Goal: Task Accomplishment & Management: Manage account settings

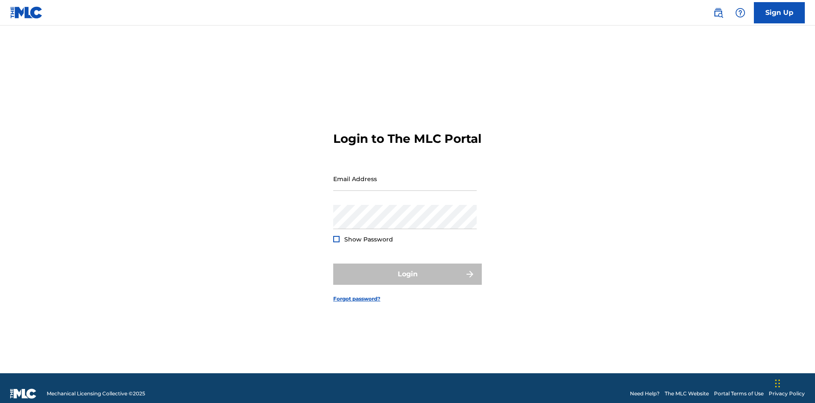
scroll to position [11, 0]
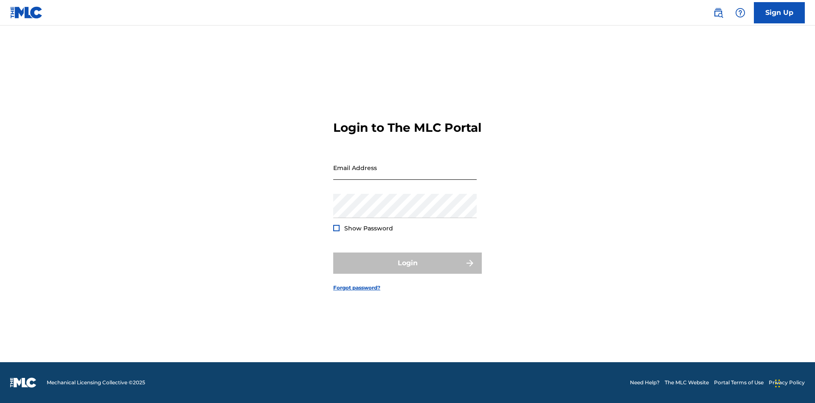
click at [405, 175] on input "Email Address" at bounding box center [405, 167] width 144 height 24
type input "CleoSongwriter@gmail.com"
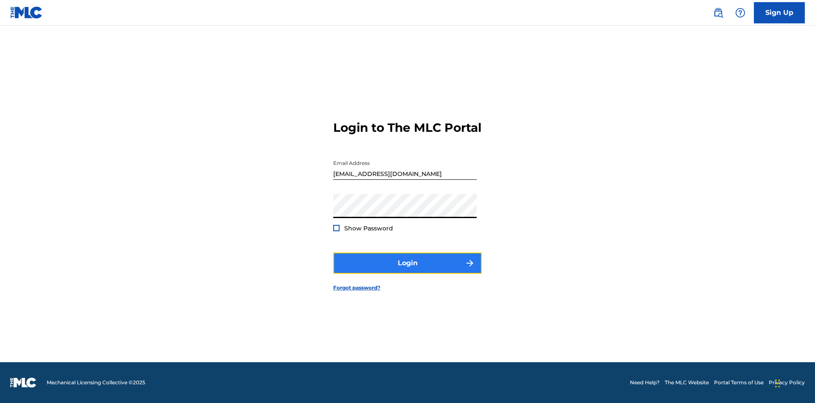
click at [408, 270] on button "Login" at bounding box center [407, 262] width 149 height 21
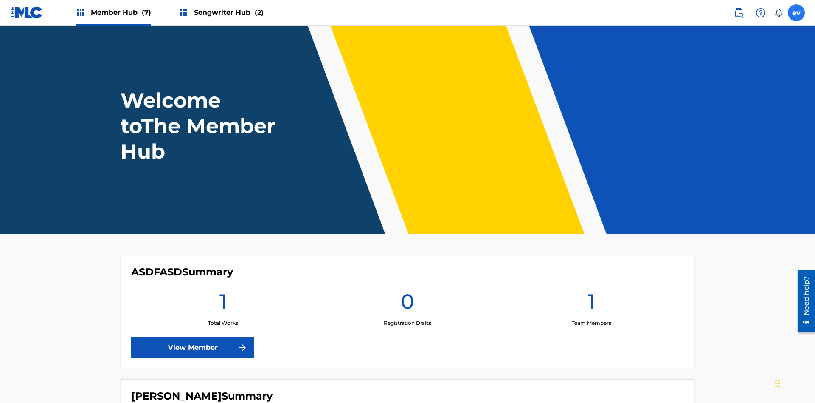
click at [797, 12] on label at bounding box center [796, 12] width 17 height 17
click at [797, 13] on input "ev eHL68tGQrN v7q6HgTRa3 cleosongwriter@gmail.com Notification Preferences Prof…" at bounding box center [797, 13] width 0 height 0
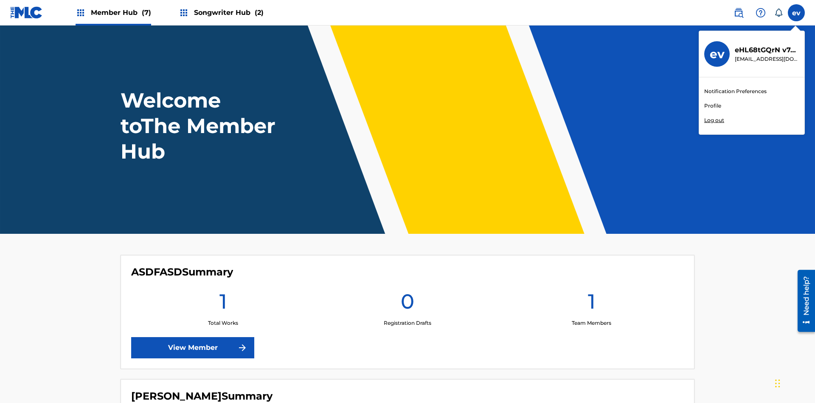
scroll to position [51, 0]
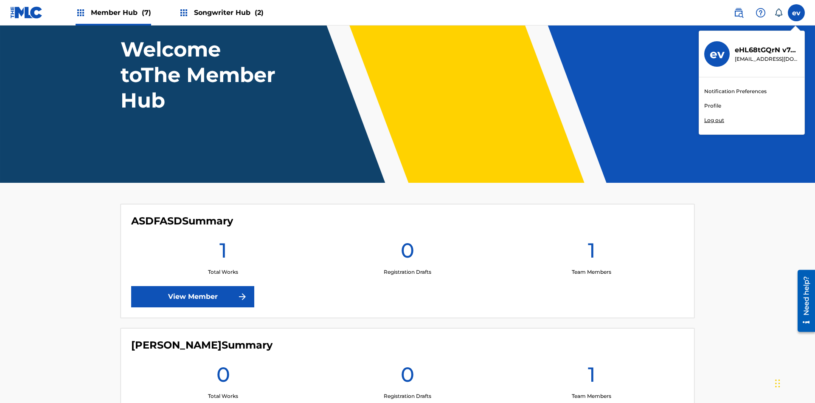
click at [713, 106] on link "Profile" at bounding box center [713, 106] width 17 height 8
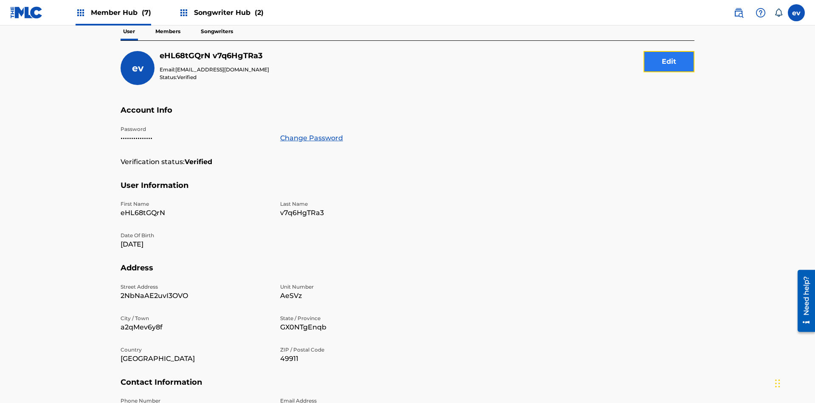
click at [669, 62] on button "Edit" at bounding box center [669, 61] width 51 height 21
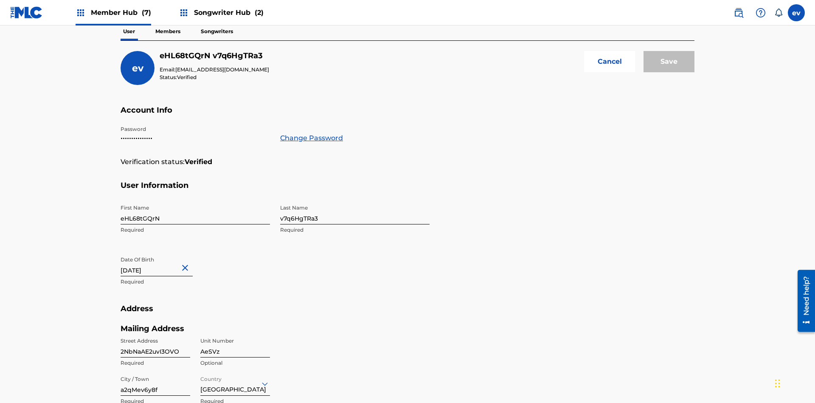
scroll to position [231, 0]
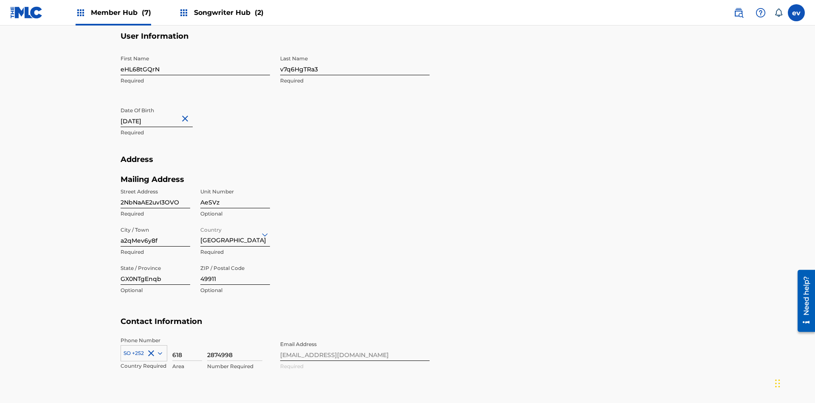
click at [195, 63] on input "eHL68tGQrN" at bounding box center [195, 63] width 149 height 24
type input "Z89Lrv5Qgb"
click at [355, 63] on input "v7q6HgTRa3" at bounding box center [354, 63] width 149 height 24
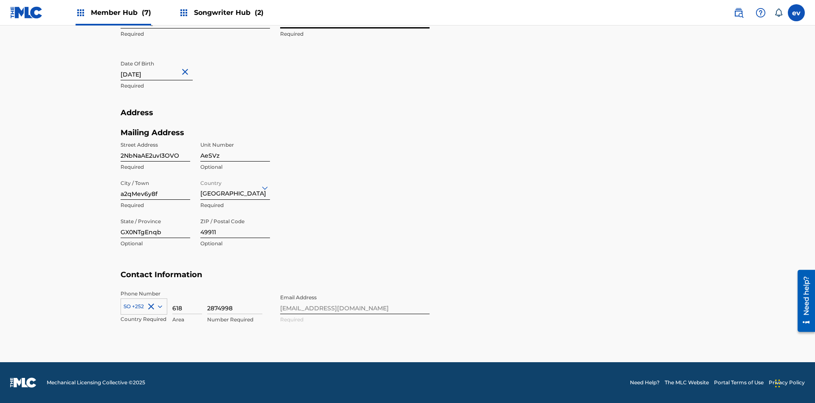
type input "NTmEAeOiHt"
click at [164, 69] on input "January 16 2024" at bounding box center [157, 68] width 72 height 24
select select "2024"
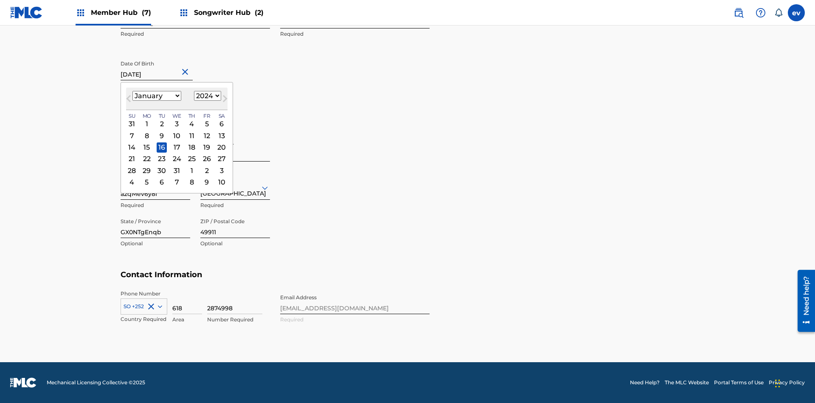
click at [156, 96] on select "January February March April May June July August September October November De…" at bounding box center [157, 96] width 49 height 10
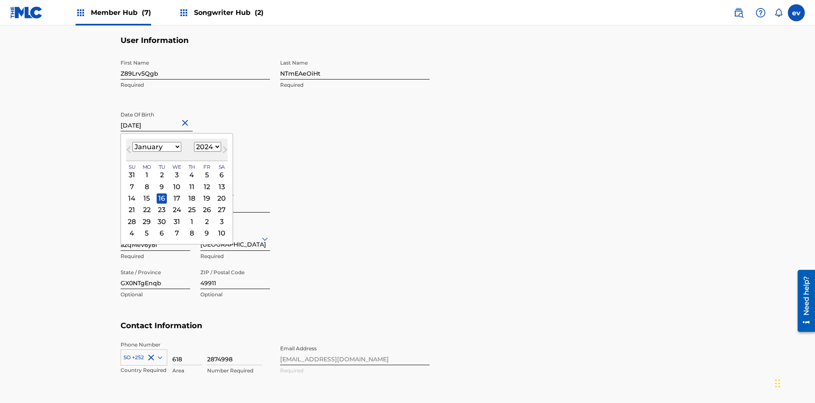
select select "7"
click at [206, 147] on select "1900 1901 1902 1903 1904 1905 1906 1907 1908 1909 1910 1911 1912 1913 1914 1915…" at bounding box center [207, 147] width 27 height 10
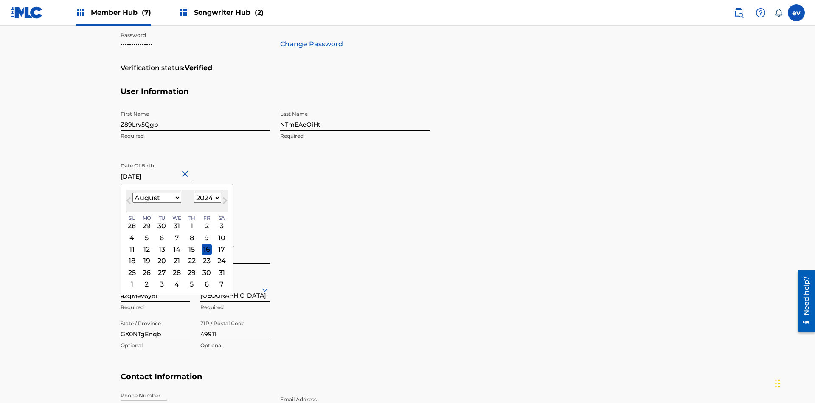
select select "2024"
click at [206, 198] on select "1900 1901 1902 1903 1904 1905 1906 1907 1908 1909 1910 1911 1912 1913 1914 1915…" at bounding box center [207, 198] width 27 height 10
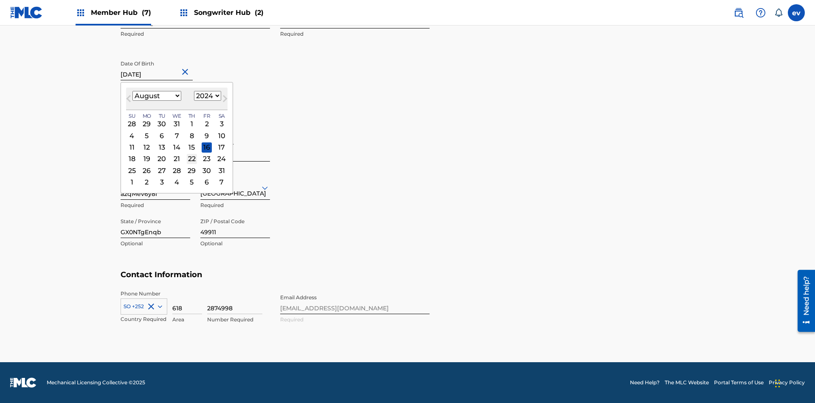
click at [191, 159] on div "22" at bounding box center [192, 159] width 10 height 10
type input "August 22 2024"
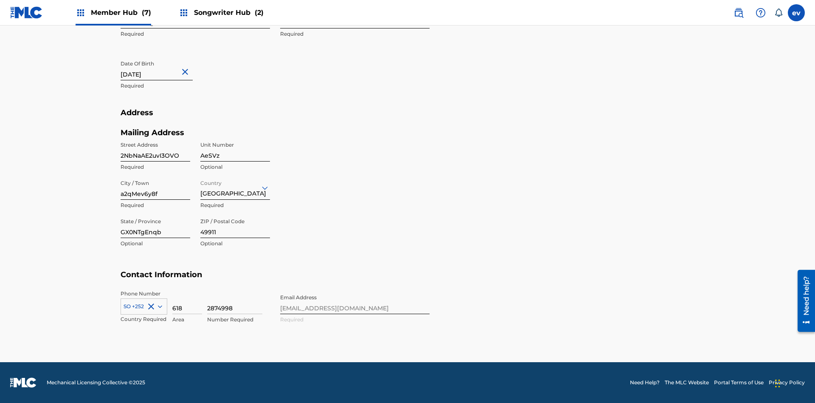
click at [155, 149] on input "2NbNaAE2uvI3OVO" at bounding box center [156, 149] width 70 height 24
type input "V9Crb8U1FIIJvet"
click at [235, 149] on input "AeSVz" at bounding box center [235, 149] width 70 height 24
type input "deAIw"
click at [155, 187] on input "a2qMev6y8f" at bounding box center [156, 187] width 70 height 24
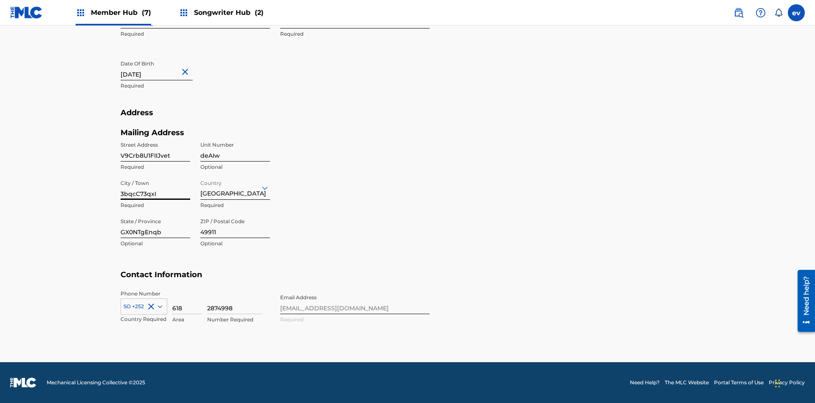
type input "3bqcC73qxI"
click at [201, 187] on input "Country" at bounding box center [201, 187] width 2 height 9
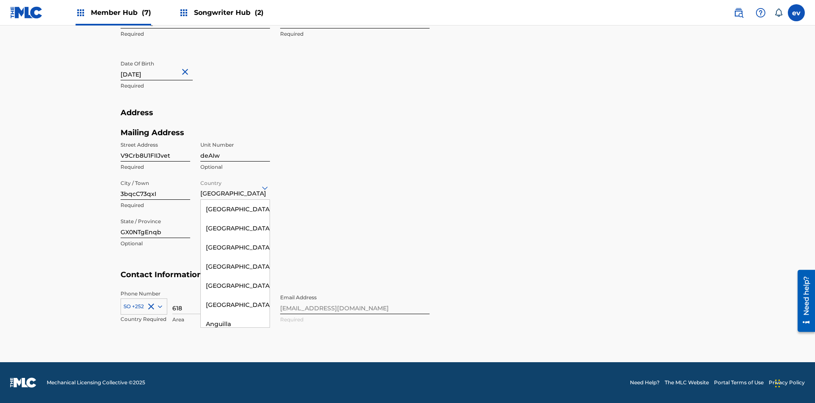
click at [155, 226] on input "GX0NTgEnqb" at bounding box center [156, 226] width 70 height 24
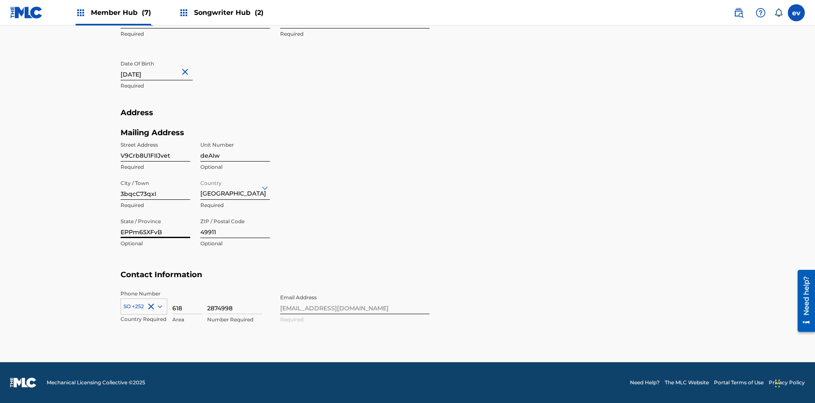
type input "EPPm65XFvB"
click at [235, 226] on input "49911" at bounding box center [235, 226] width 70 height 24
type input "28613"
click at [158, 306] on icon at bounding box center [160, 306] width 4 height 3
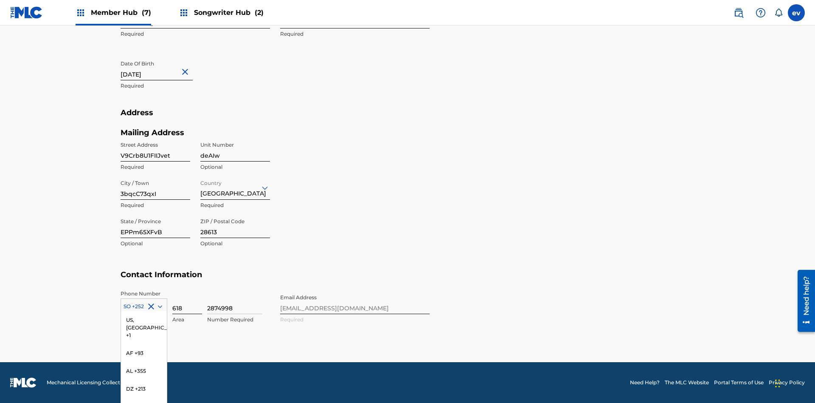
click at [187, 302] on input "618" at bounding box center [187, 302] width 30 height 24
type input "728"
click at [235, 302] on input "2874998" at bounding box center [234, 302] width 55 height 24
